Goal: Transaction & Acquisition: Purchase product/service

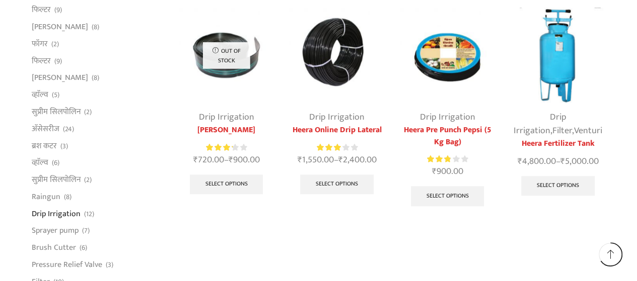
scroll to position [600, 0]
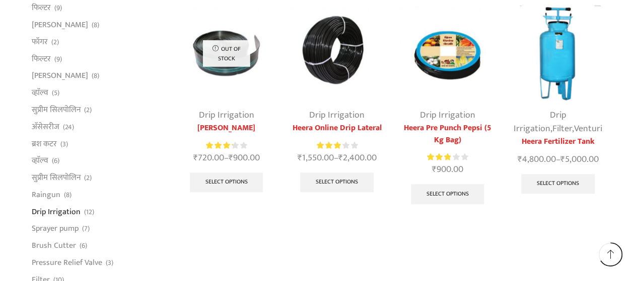
click at [148, 180] on li "सुप्रीम सिलपोलिन (2)" at bounding box center [98, 178] width 132 height 17
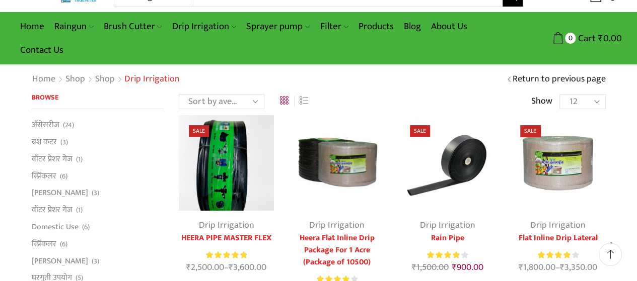
scroll to position [0, 0]
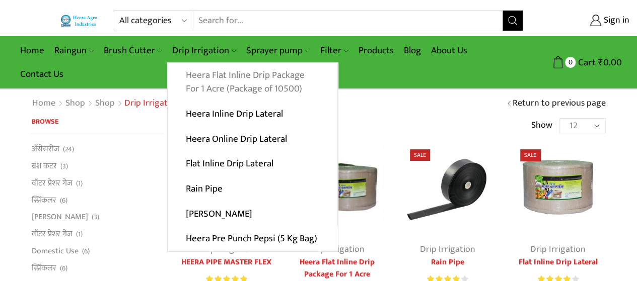
click at [232, 82] on link "Heera Flat Inline Drip Package For 1 Acre (Package of 10500)" at bounding box center [253, 82] width 170 height 39
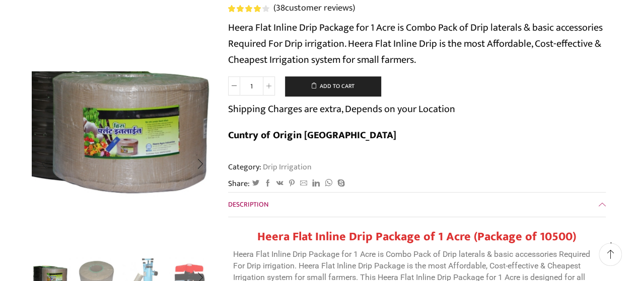
scroll to position [157, 0]
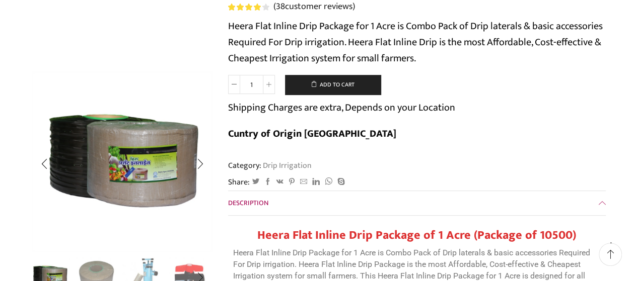
click at [53, 276] on img "1 / 10" at bounding box center [50, 277] width 42 height 42
click at [107, 269] on img "2 / 10" at bounding box center [96, 277] width 42 height 42
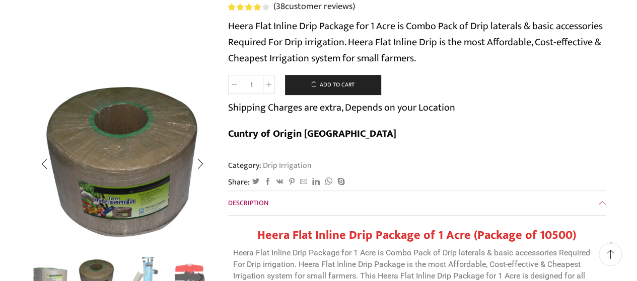
click at [137, 273] on img "3 / 10" at bounding box center [143, 277] width 42 height 42
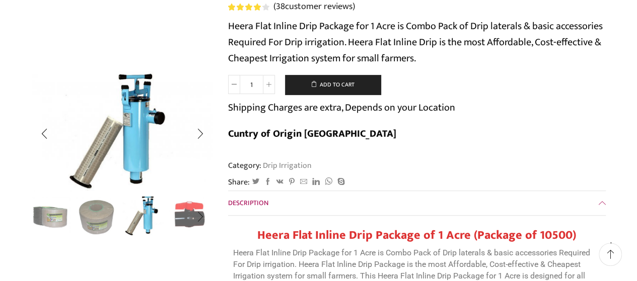
click at [186, 226] on img "4 / 10" at bounding box center [190, 216] width 42 height 42
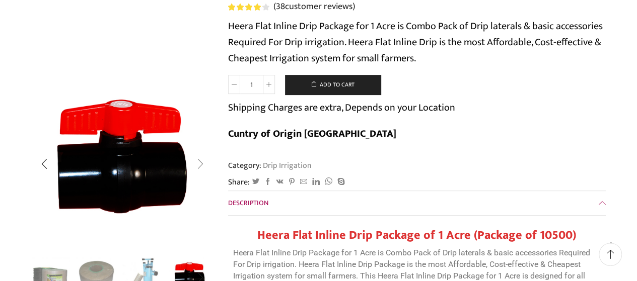
click at [200, 164] on div "Next slide" at bounding box center [199, 164] width 25 height 25
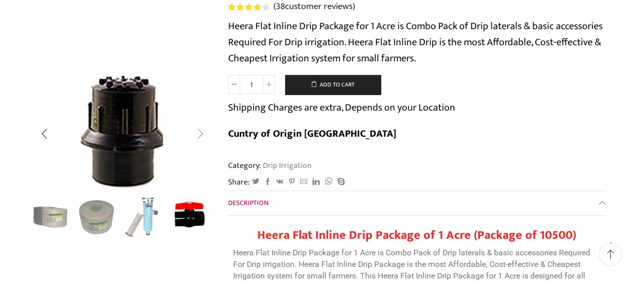
click at [202, 139] on div "Next slide" at bounding box center [199, 133] width 25 height 25
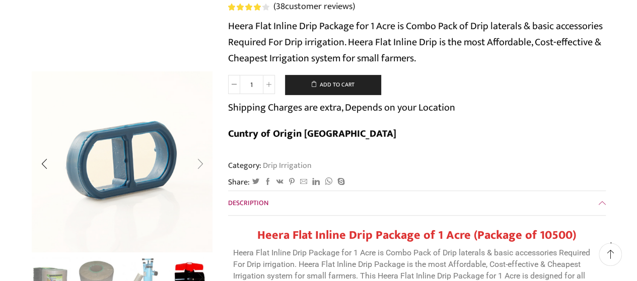
click at [202, 165] on div "Next slide" at bounding box center [199, 164] width 25 height 25
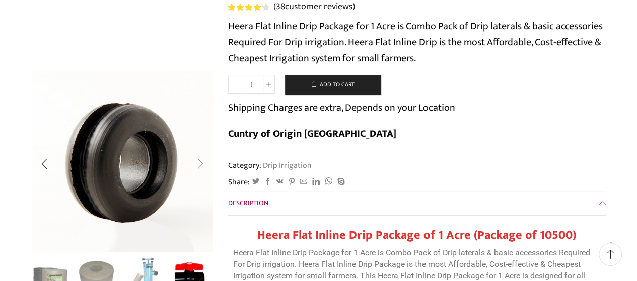
click at [202, 165] on div "Next slide" at bounding box center [199, 164] width 25 height 25
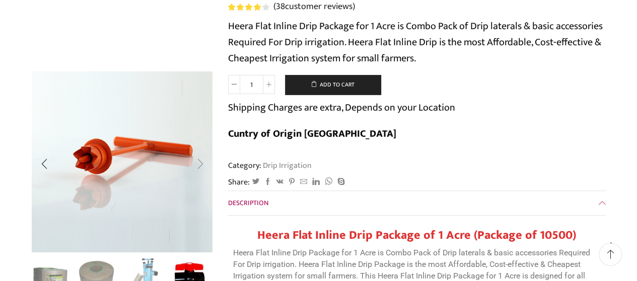
click at [202, 165] on div "Next slide" at bounding box center [199, 164] width 25 height 25
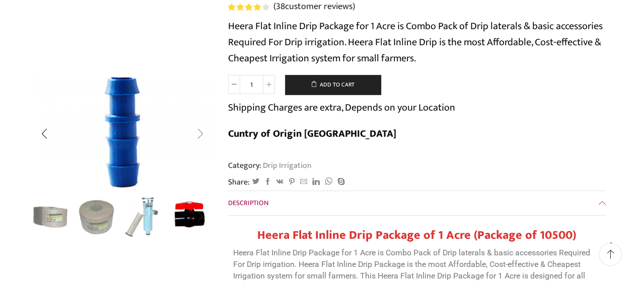
click at [200, 135] on div "Next slide" at bounding box center [199, 133] width 25 height 25
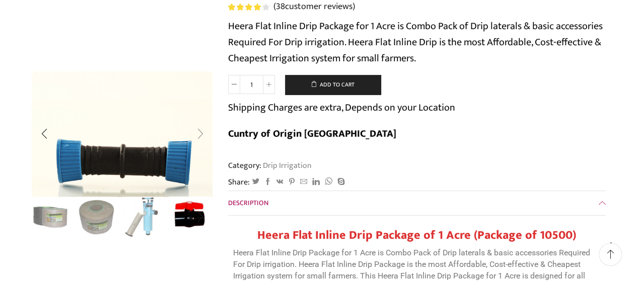
click at [200, 135] on div "Next slide" at bounding box center [199, 133] width 25 height 25
click at [199, 131] on div "Next slide" at bounding box center [199, 133] width 25 height 25
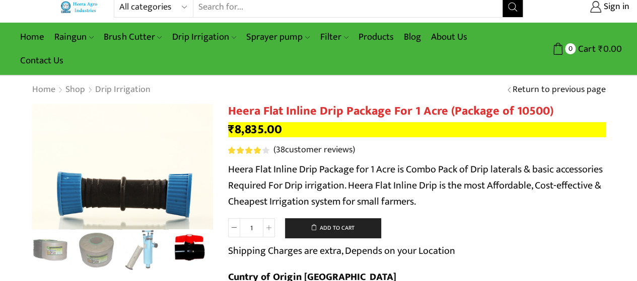
scroll to position [0, 0]
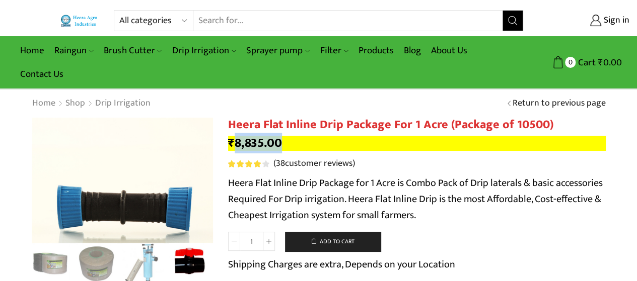
drag, startPoint x: 236, startPoint y: 143, endPoint x: 293, endPoint y: 146, distance: 57.9
click at [293, 146] on p "₹ 8,835.00" at bounding box center [416, 143] width 377 height 15
click at [169, 22] on select "All categories Accessories Air Release Valve Brush Cutter Domestic Use Drip Irr…" at bounding box center [156, 21] width 74 height 20
click at [265, 12] on input "Search input" at bounding box center [347, 21] width 309 height 20
